Goal: Information Seeking & Learning: Learn about a topic

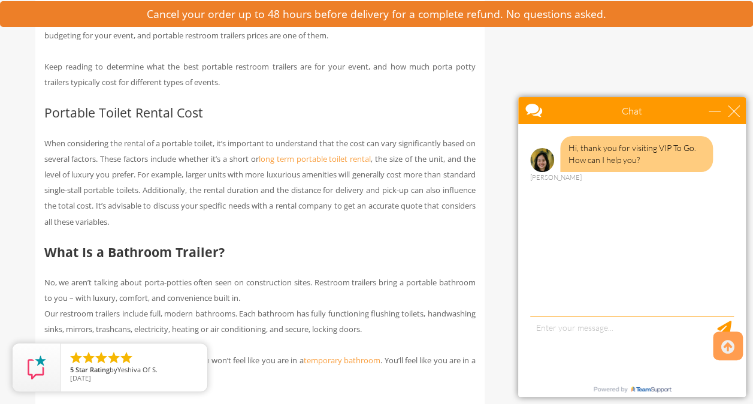
scroll to position [910, 0]
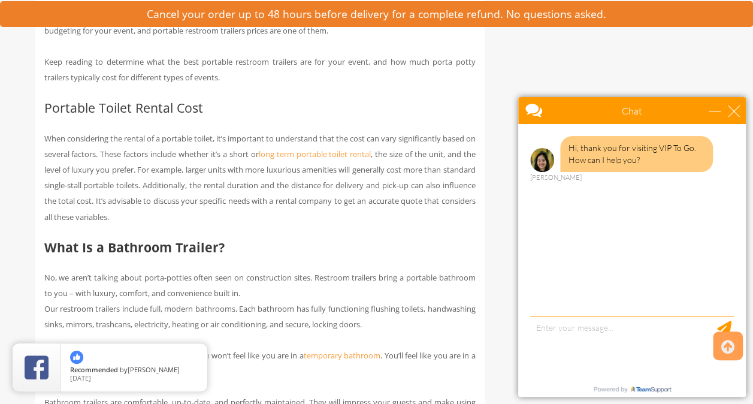
click at [729, 117] on div "Chat" at bounding box center [632, 110] width 228 height 27
click at [368, 224] on p "When considering the rental of a portable toilet, it’s important to understand …" at bounding box center [259, 177] width 431 height 93
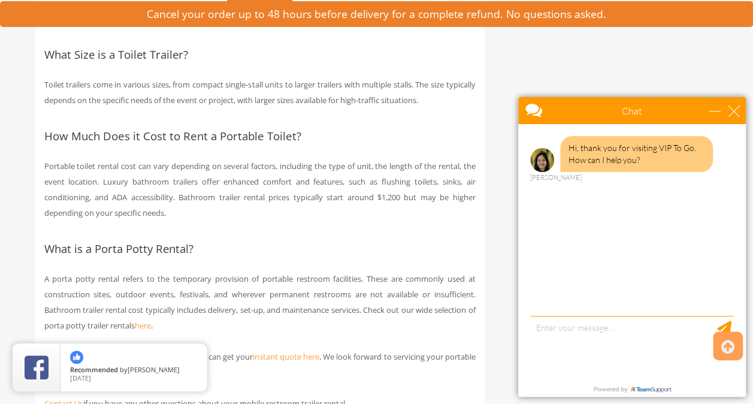
scroll to position [4815, 0]
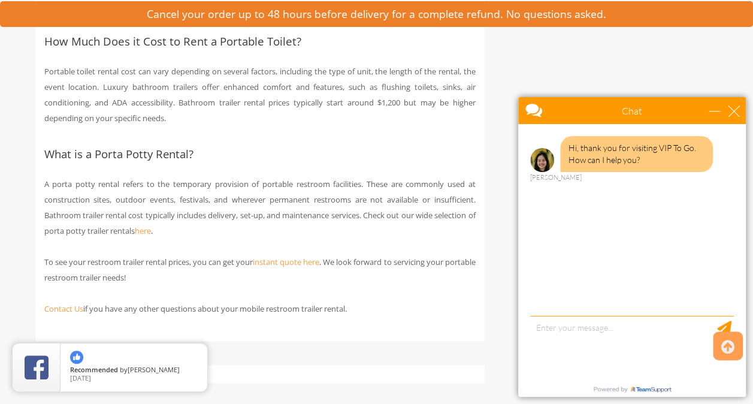
scroll to position [4911, 0]
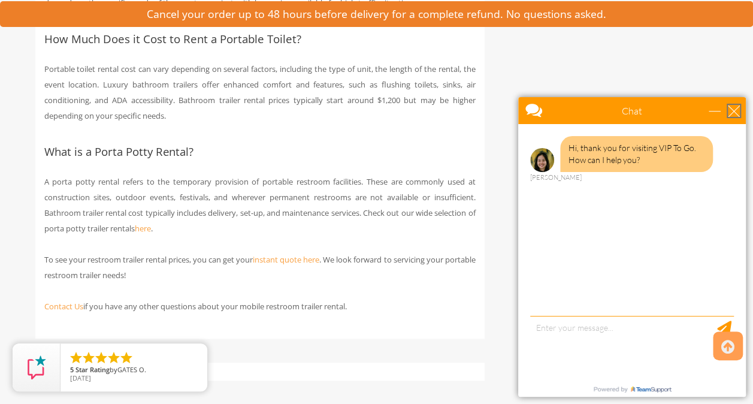
click at [738, 111] on div "close" at bounding box center [734, 111] width 12 height 12
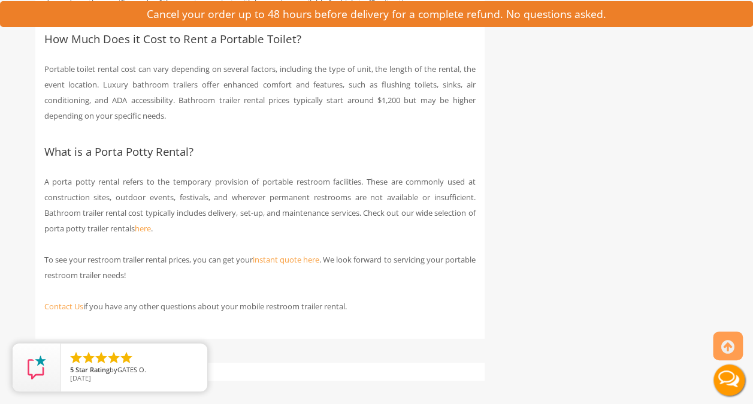
scroll to position [0, 0]
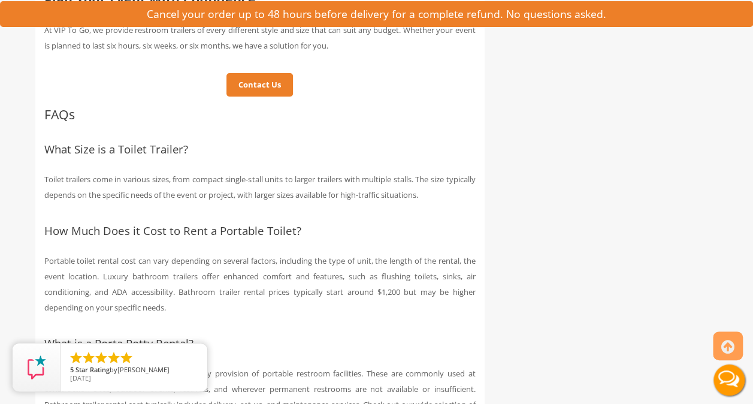
scroll to position [4744, 0]
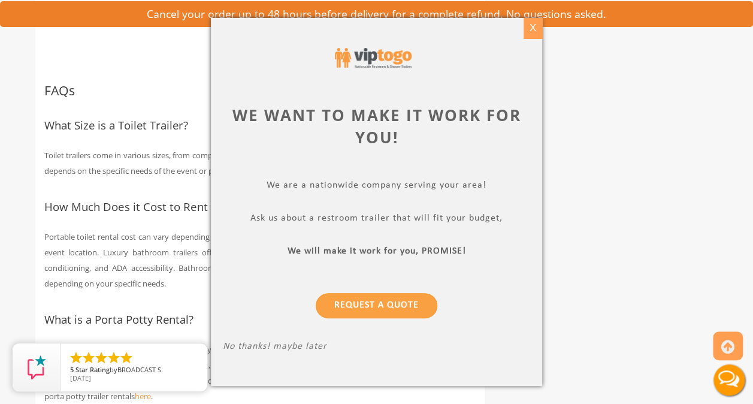
click at [533, 25] on div "X" at bounding box center [532, 28] width 19 height 20
